Goal: Find specific page/section: Find specific page/section

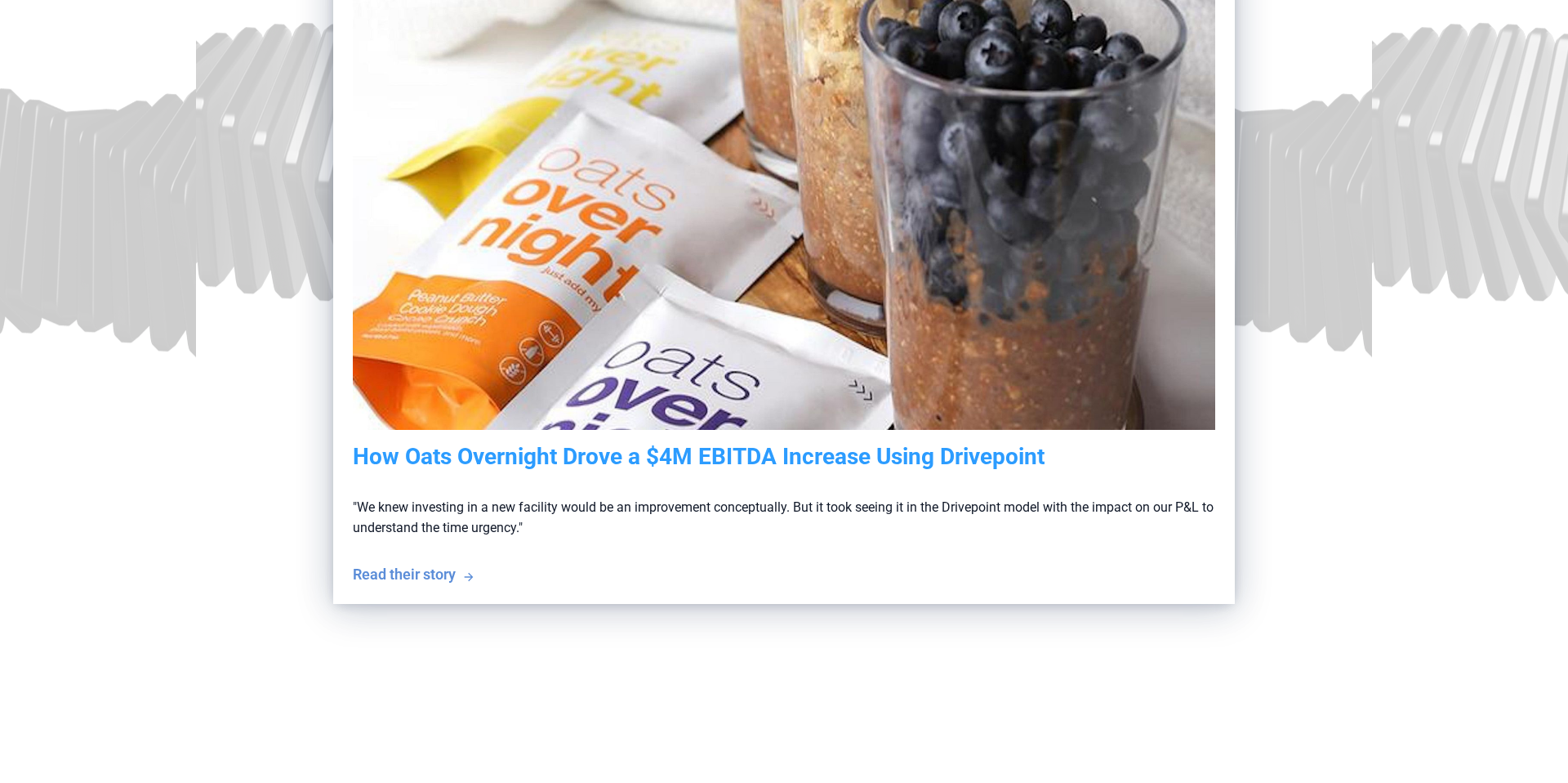
scroll to position [490, 0]
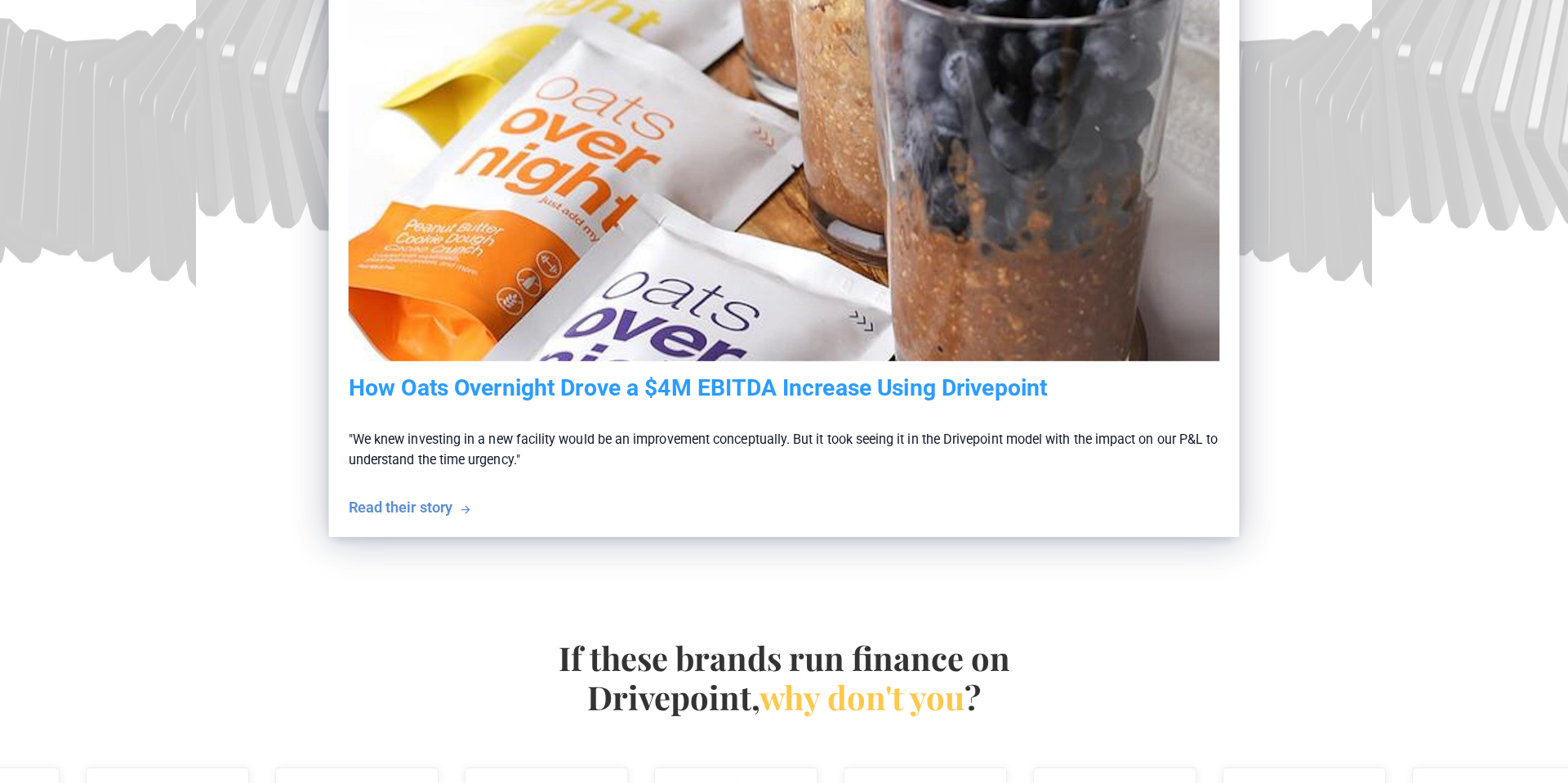
click at [404, 416] on div "Read their story" at bounding box center [400, 507] width 104 height 21
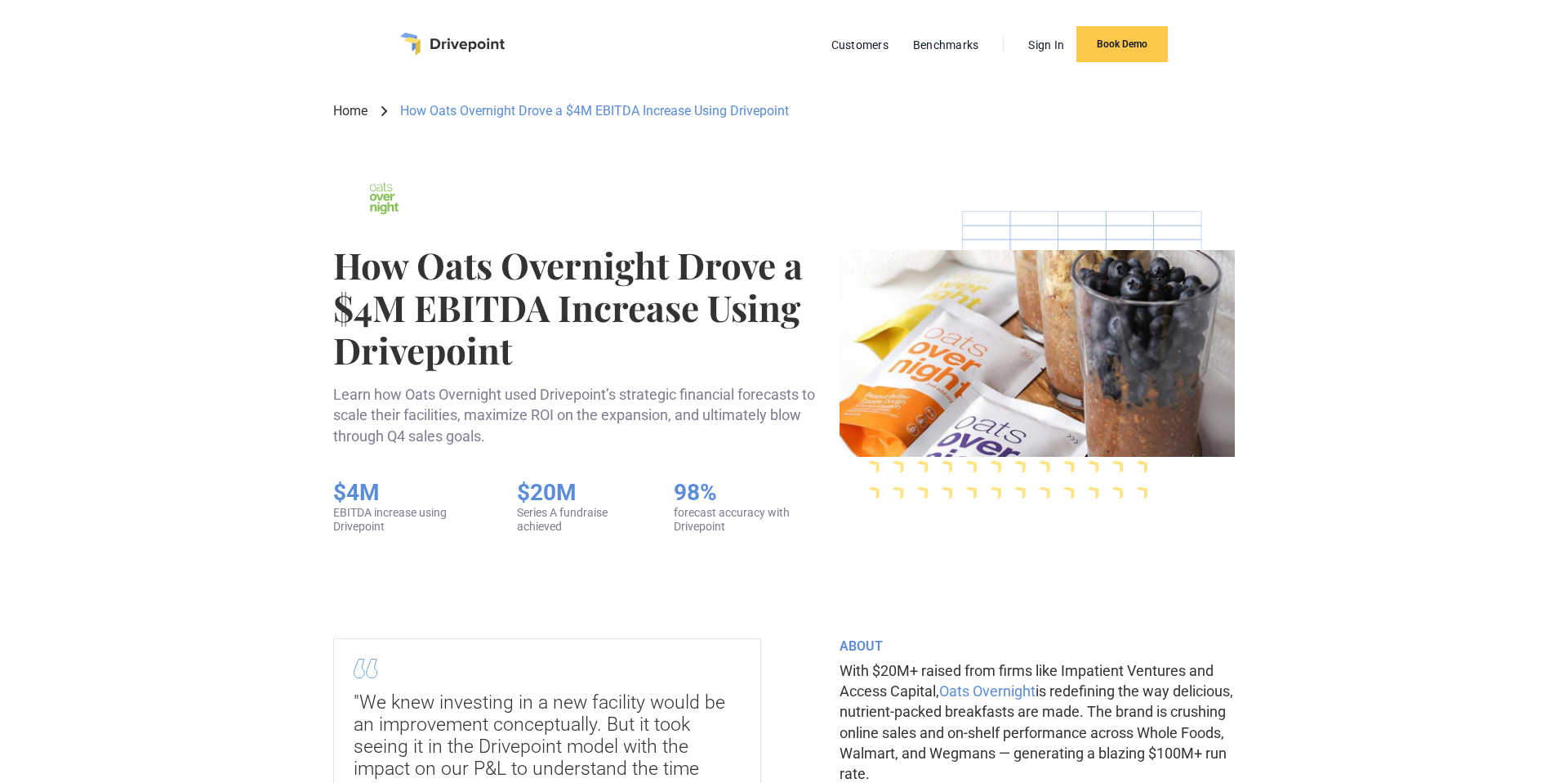
click at [442, 47] on img "home" at bounding box center [453, 44] width 104 height 23
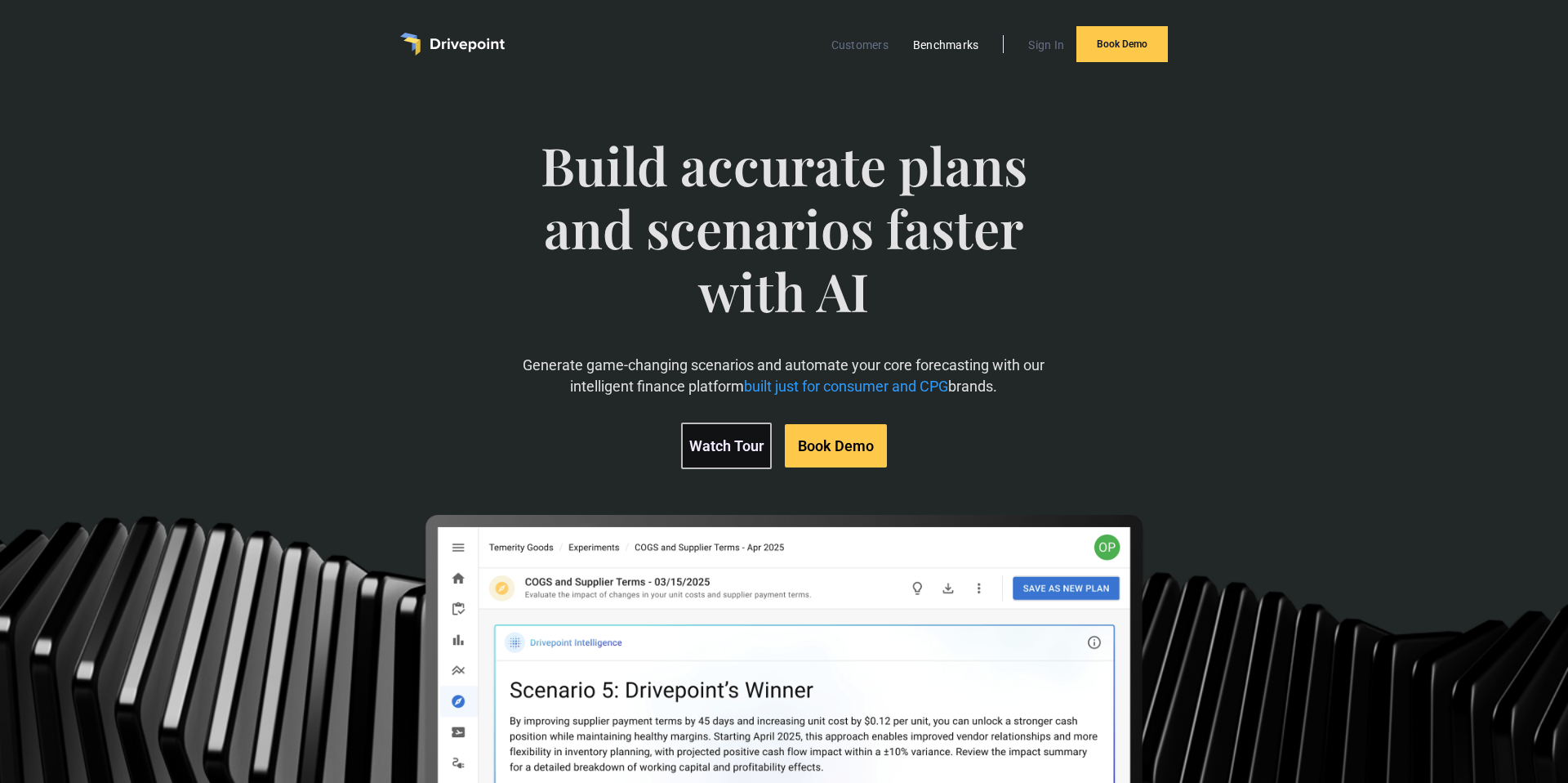
click at [968, 43] on link "Benchmarks" at bounding box center [946, 45] width 82 height 22
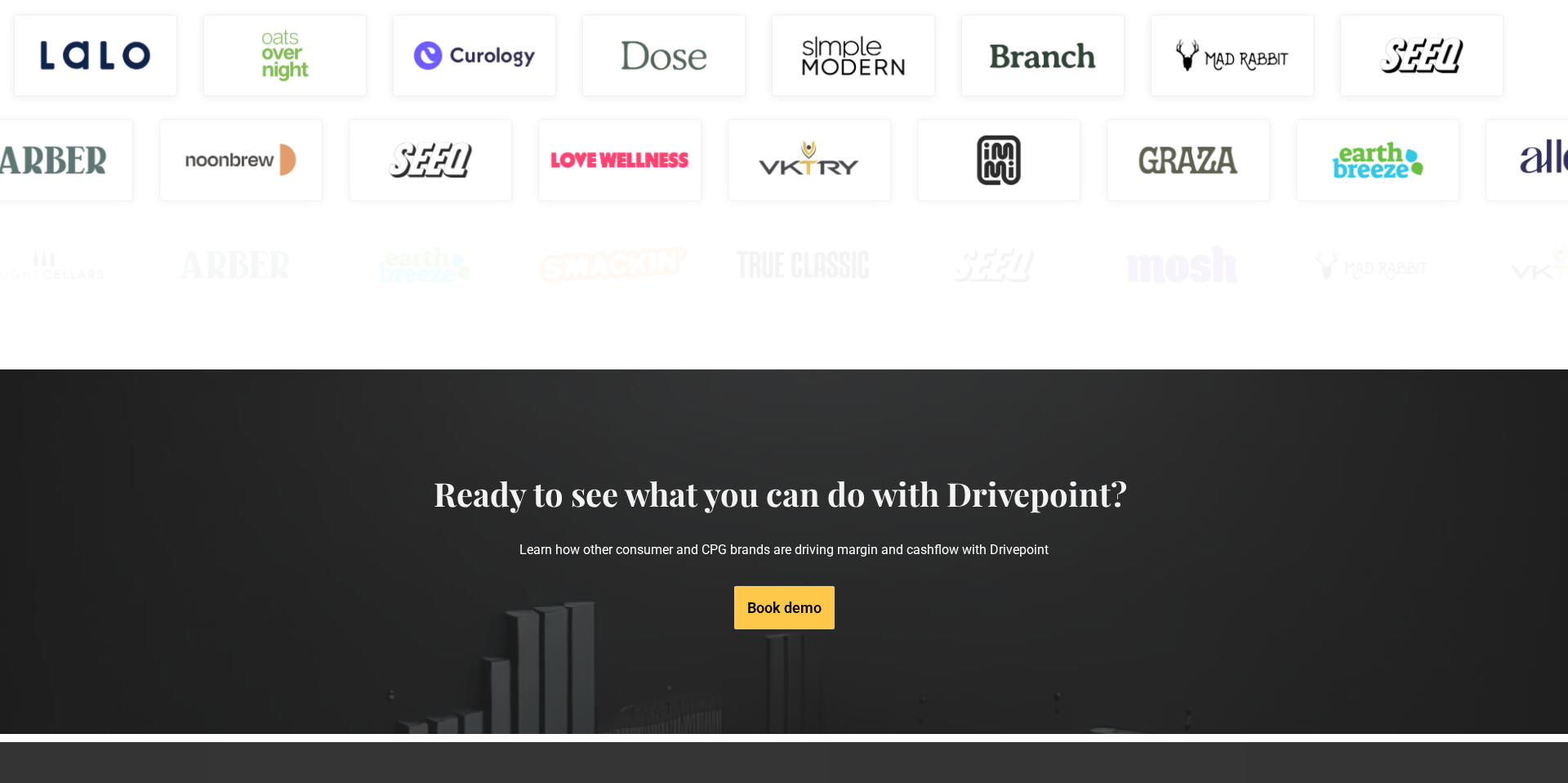
scroll to position [1709, 0]
